Goal: Obtain resource: Obtain resource

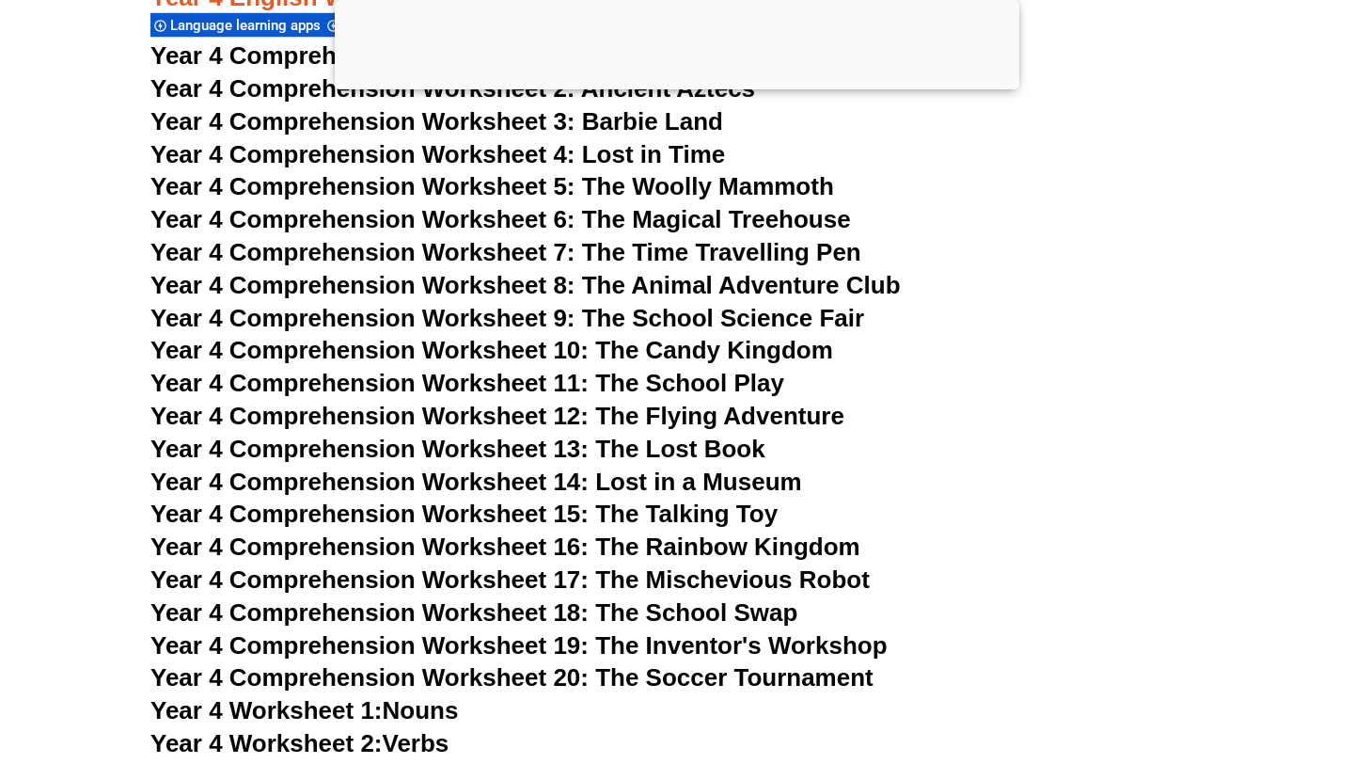
scroll to position [7830, 0]
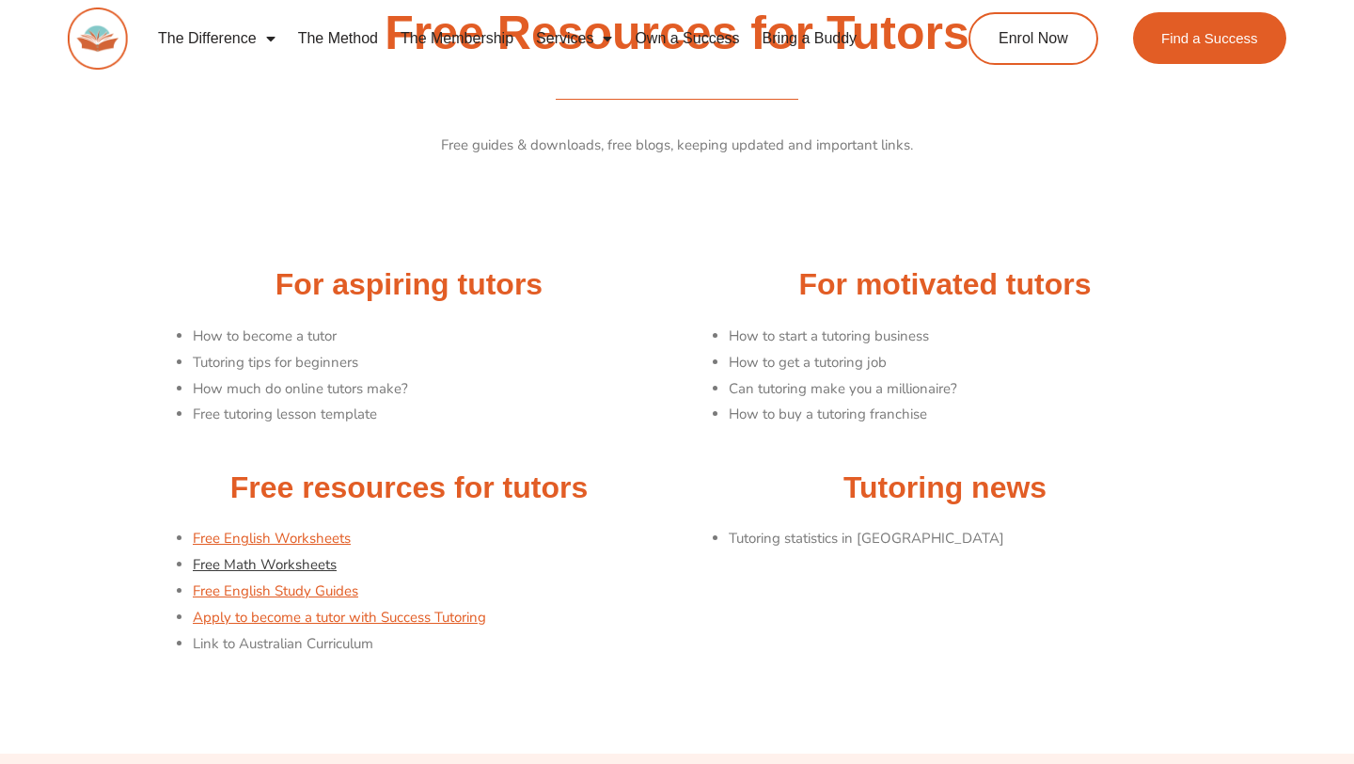
click at [290, 570] on link "Free Math Worksheets" at bounding box center [265, 564] width 144 height 19
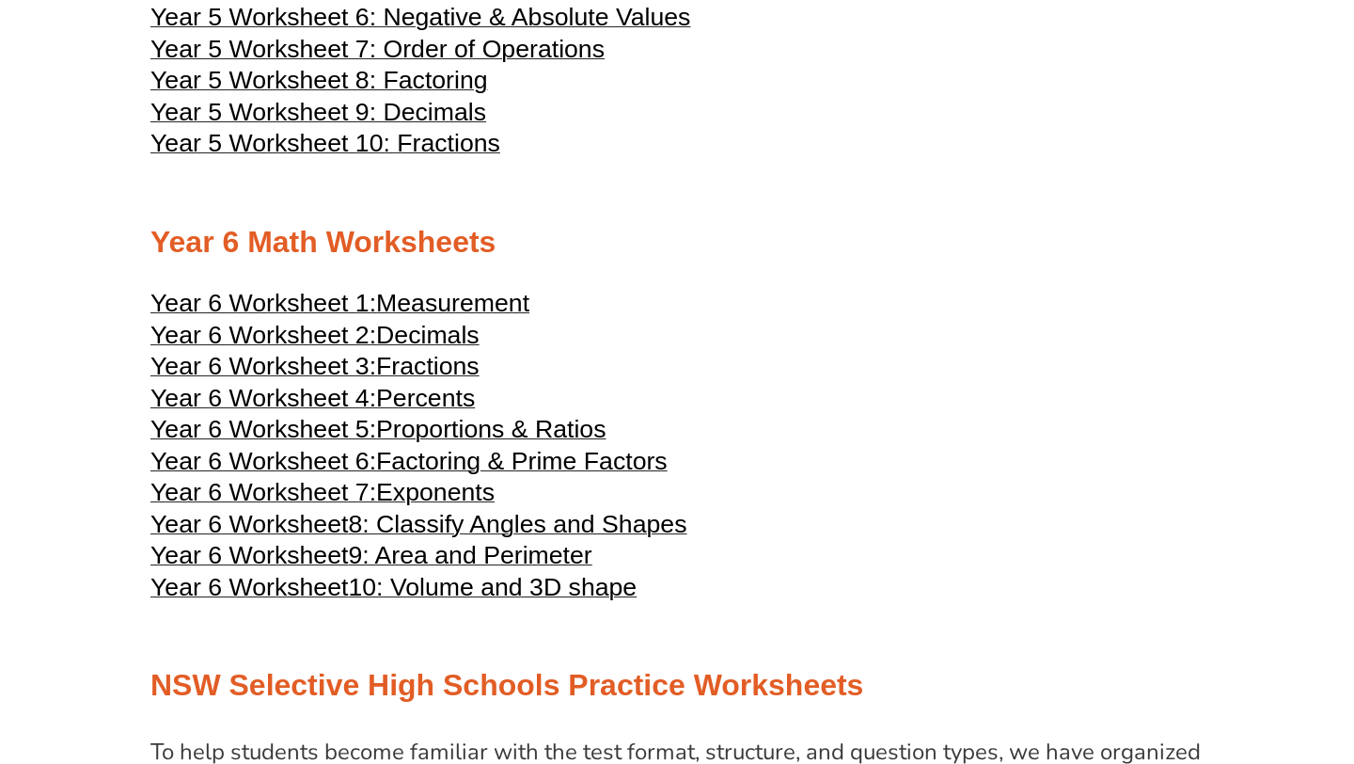
scroll to position [3079, 0]
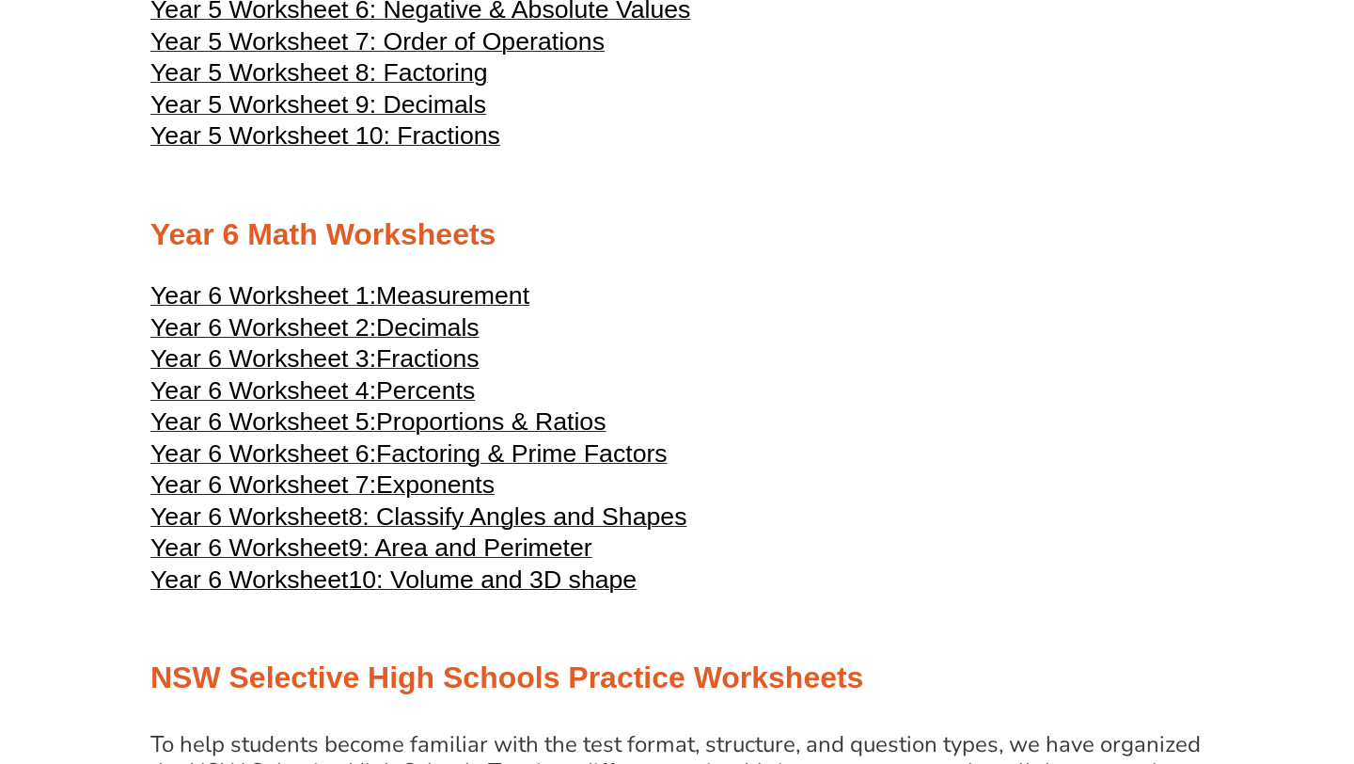
click at [439, 404] on span "Percents" at bounding box center [425, 390] width 99 height 28
click at [369, 341] on span "Year 6 Worksheet 2:" at bounding box center [263, 327] width 226 height 28
